Goal: Communication & Community: Participate in discussion

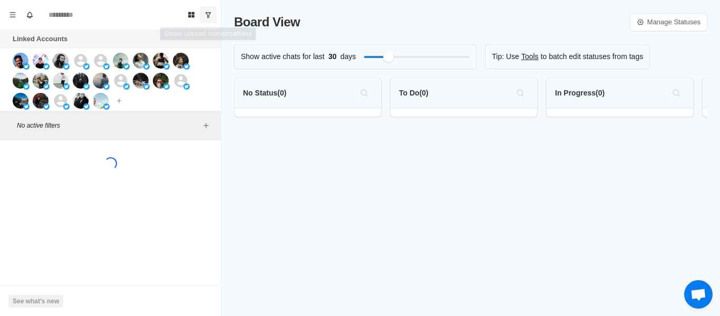
click at [205, 16] on icon "Show unread conversations" at bounding box center [207, 14] width 7 height 7
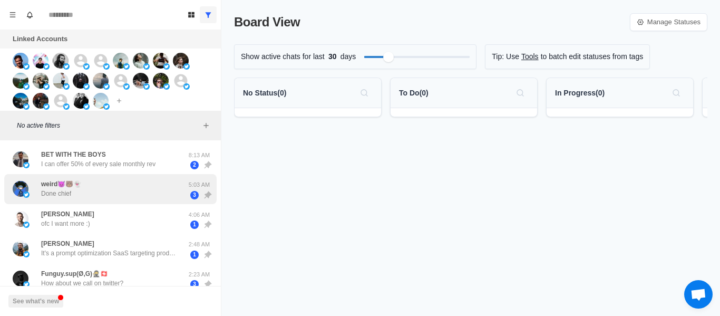
drag, startPoint x: 90, startPoint y: 169, endPoint x: 74, endPoint y: 198, distance: 33.0
click at [90, 167] on div "BET WITH THE BOYS I can offer 50% of every sale monthly rev" at bounding box center [99, 160] width 173 height 22
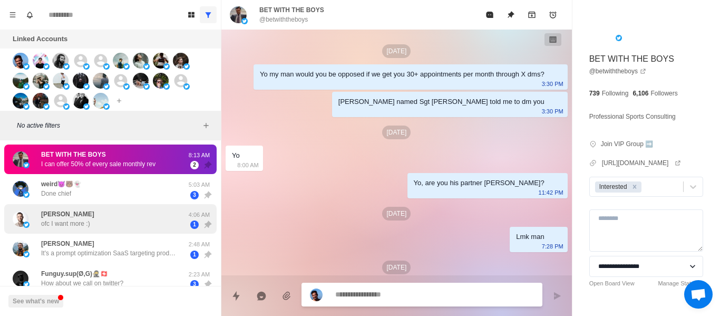
scroll to position [424, 0]
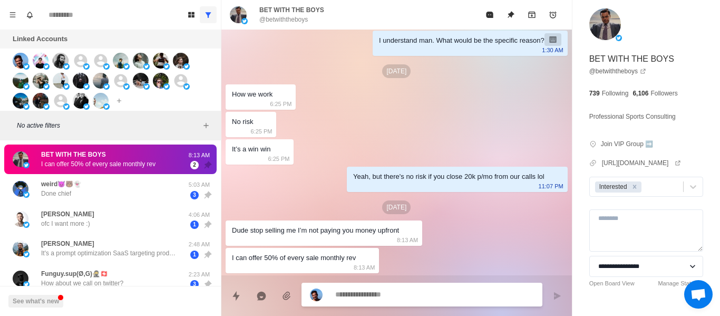
drag, startPoint x: 79, startPoint y: 188, endPoint x: 247, endPoint y: 230, distance: 172.8
click at [80, 188] on p "weird😈🐻👻" at bounding box center [61, 183] width 40 height 9
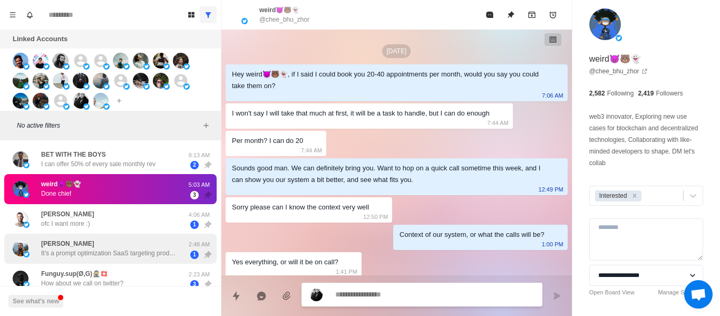
scroll to position [727, 0]
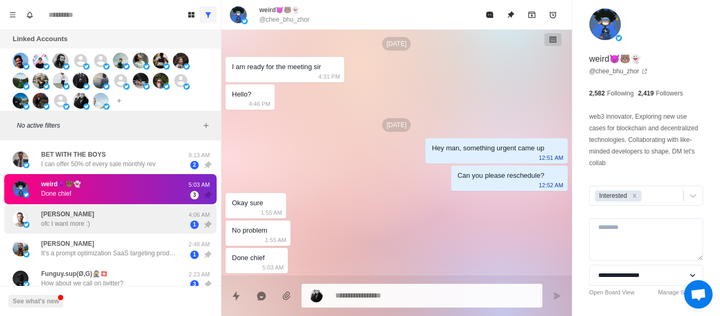
click at [119, 225] on div "[PERSON_NAME] ofc I want more :)" at bounding box center [99, 219] width 173 height 22
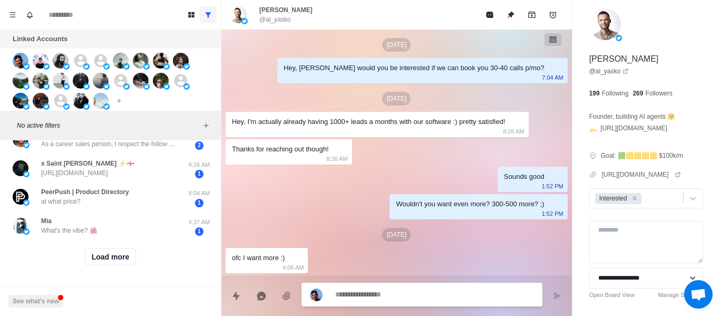
scroll to position [489, 0]
click at [106, 251] on button "Load more" at bounding box center [111, 256] width 52 height 17
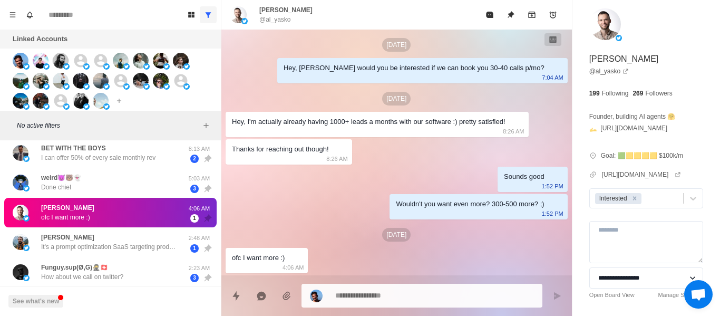
scroll to position [0, 0]
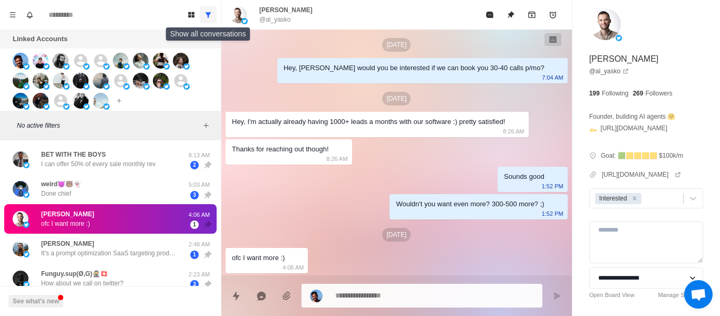
click at [213, 21] on button "Show all conversations" at bounding box center [208, 14] width 17 height 17
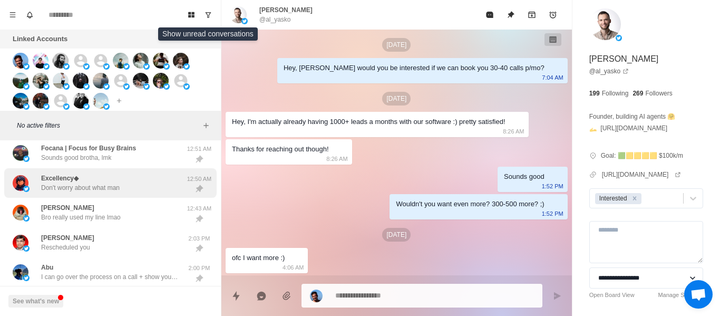
scroll to position [158, 0]
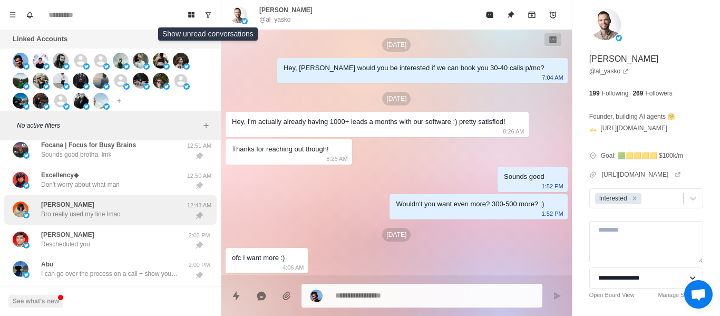
click at [99, 202] on div "[PERSON_NAME] really used my line lmao" at bounding box center [81, 209] width 80 height 19
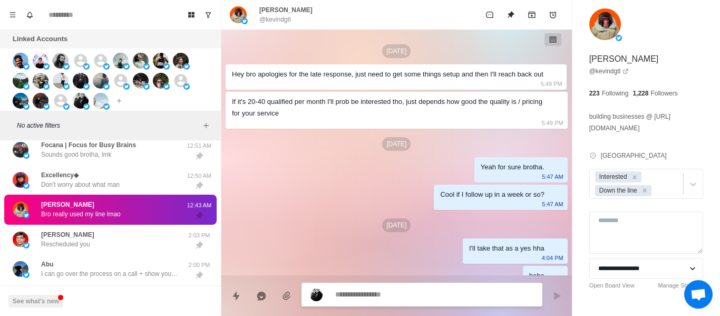
scroll to position [1893, 0]
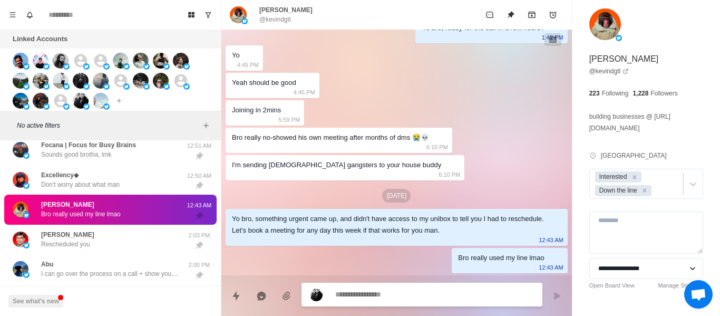
click at [284, 23] on p "@kevindgtl" at bounding box center [275, 19] width 32 height 9
drag, startPoint x: 284, startPoint y: 22, endPoint x: 493, endPoint y: 55, distance: 212.4
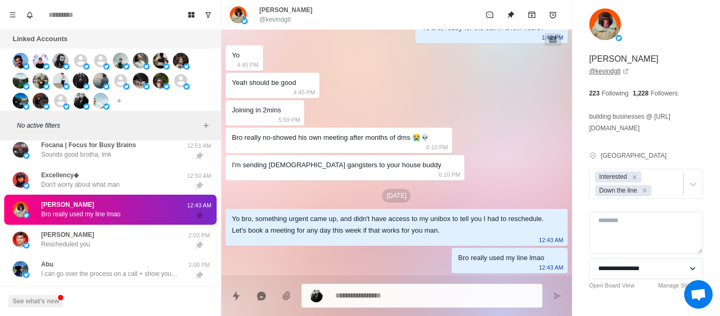
click at [593, 69] on link "@ kevindgtl" at bounding box center [609, 70] width 40 height 9
click at [211, 21] on button "Show unread conversations" at bounding box center [208, 14] width 17 height 17
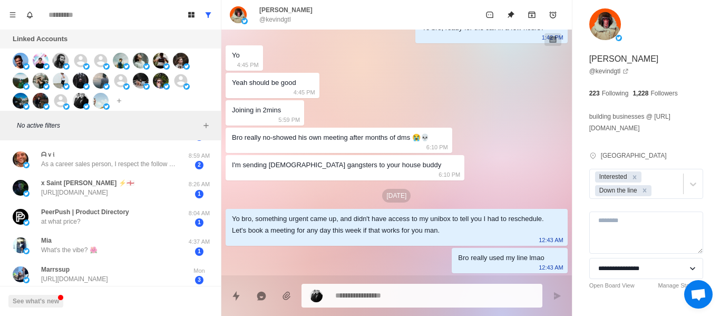
scroll to position [474, 0]
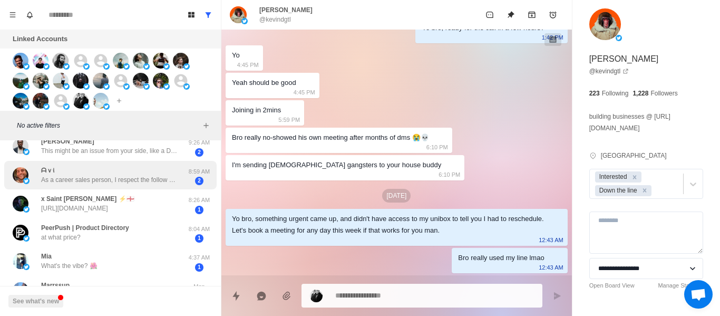
click at [90, 181] on p "As a career sales person, I respect the follow up. If the set up fee is under $…" at bounding box center [109, 179] width 137 height 9
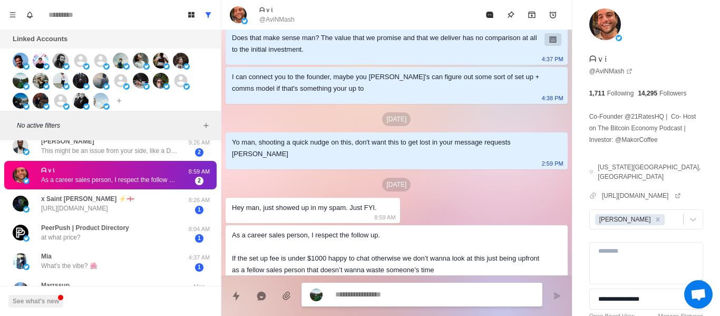
scroll to position [177, 0]
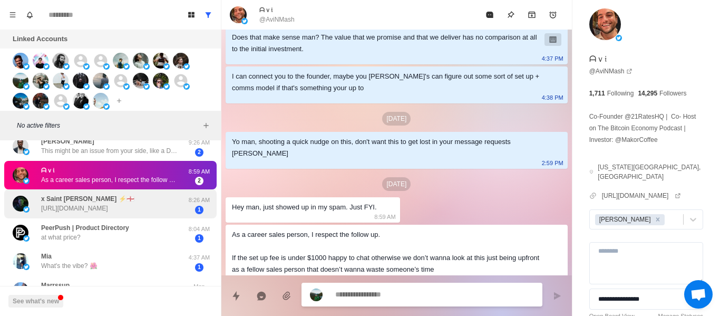
click at [126, 201] on div "x [PERSON_NAME] ⚡️🏴󠁧󠁢󠁥󠁮󠁧󠁿 [URL][DOMAIN_NAME]" at bounding box center [87, 203] width 93 height 19
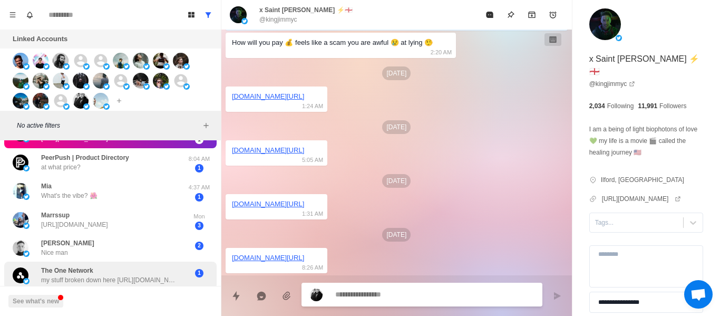
scroll to position [504, 0]
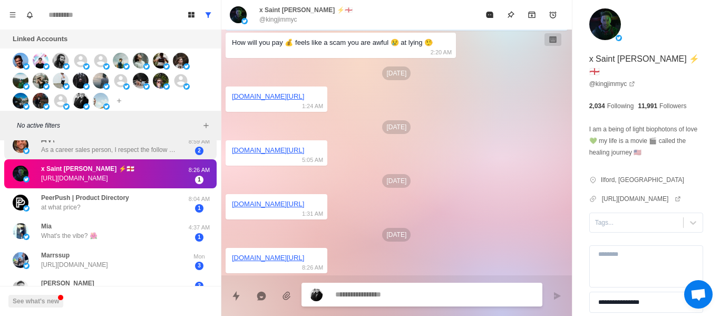
click at [101, 158] on div "ᗩｖ𝔦 As a career sales person, I respect the follow up. If the set up fee is und…" at bounding box center [110, 145] width 212 height 29
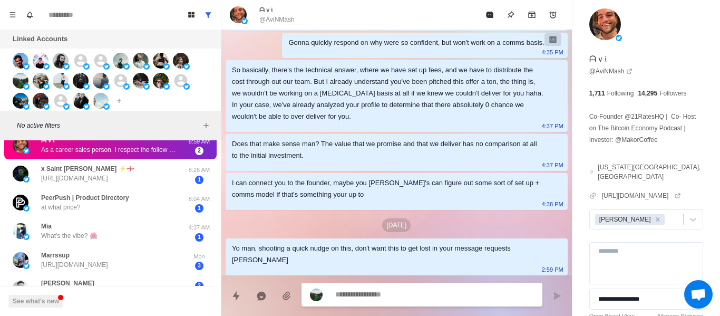
scroll to position [177, 0]
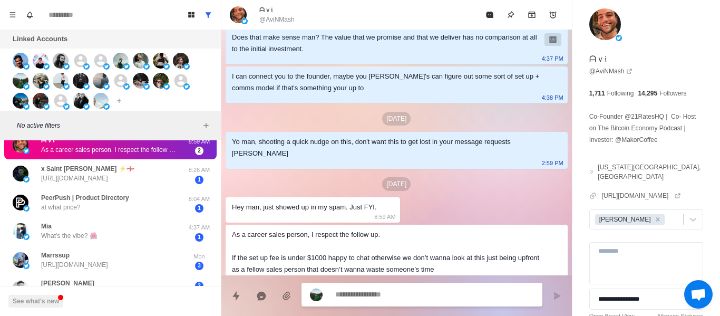
click at [95, 154] on p "As a career sales person, I respect the follow up. If the set up fee is under $…" at bounding box center [109, 149] width 137 height 9
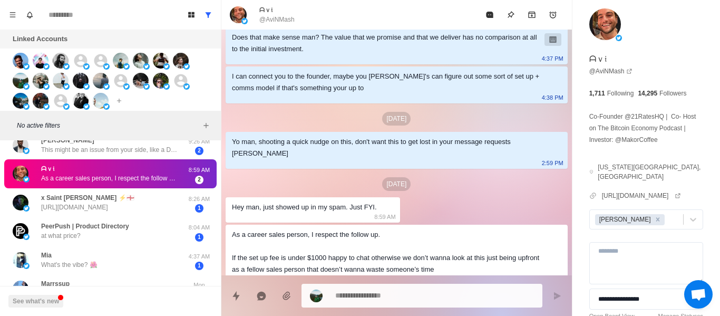
type textarea "*"
